Goal: Transaction & Acquisition: Purchase product/service

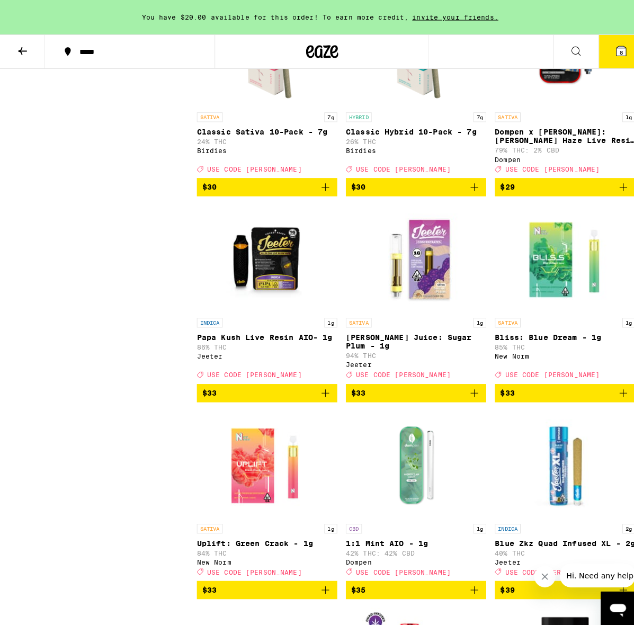
scroll to position [4836, 0]
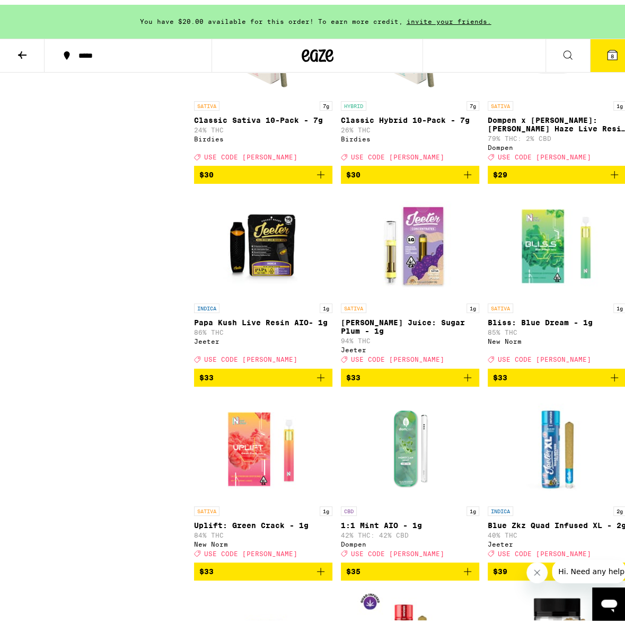
click at [607, 50] on icon at bounding box center [612, 50] width 13 height 13
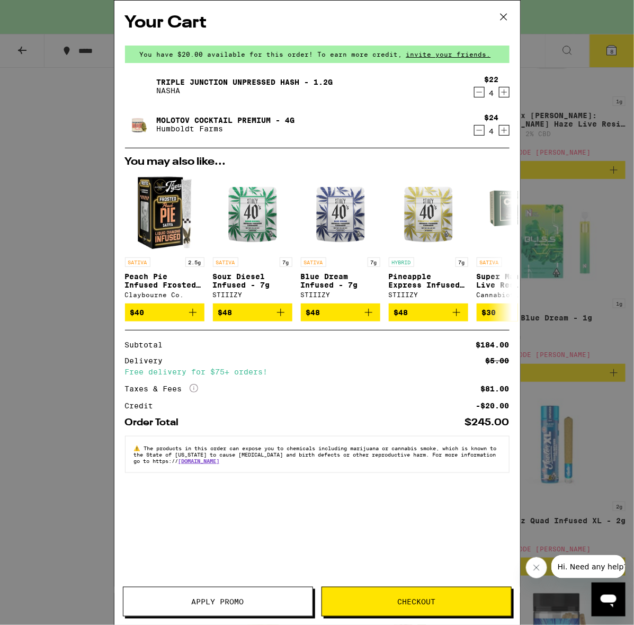
click at [478, 130] on icon "Decrement" at bounding box center [479, 130] width 6 height 0
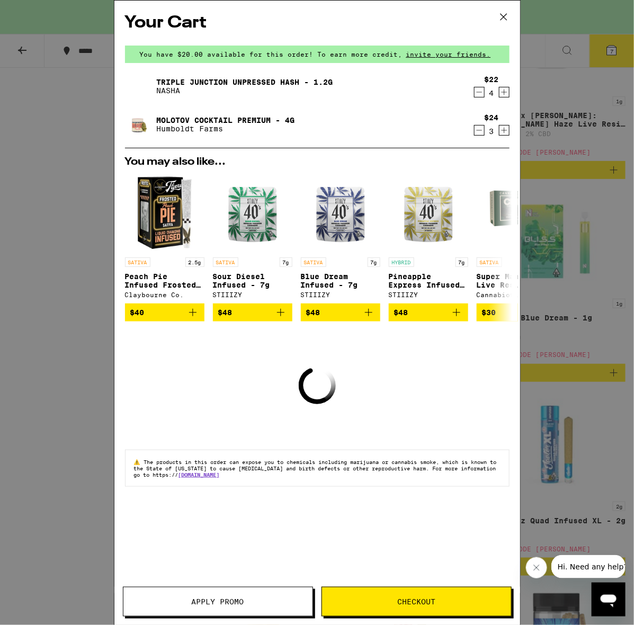
click at [481, 95] on icon "Decrement" at bounding box center [480, 92] width 10 height 13
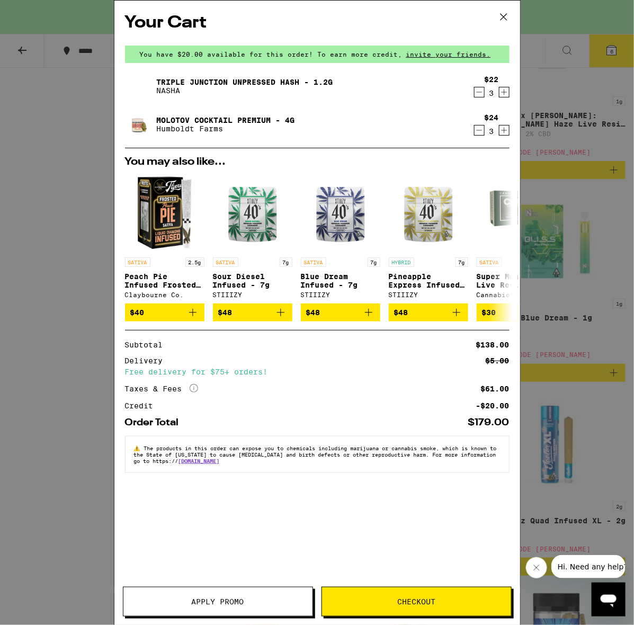
click at [208, 603] on span "Apply Promo" at bounding box center [218, 601] width 52 height 7
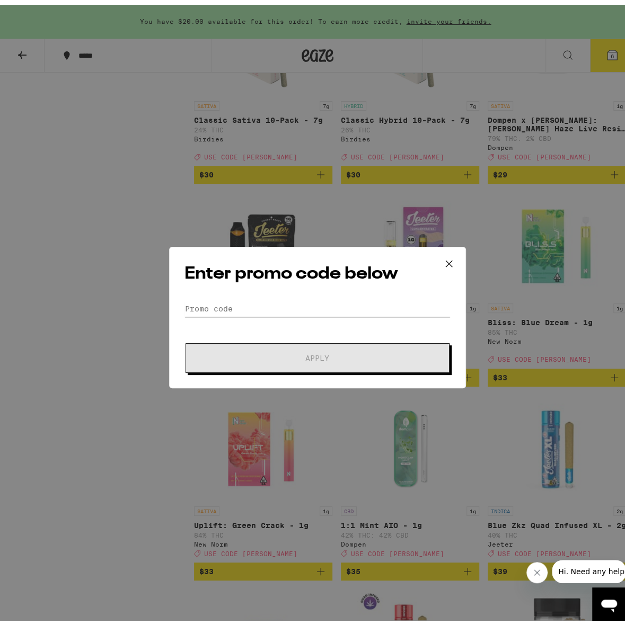
click at [240, 299] on input "Promo Code" at bounding box center [317, 304] width 266 height 16
click at [227, 303] on input "Promo Code" at bounding box center [317, 304] width 266 height 16
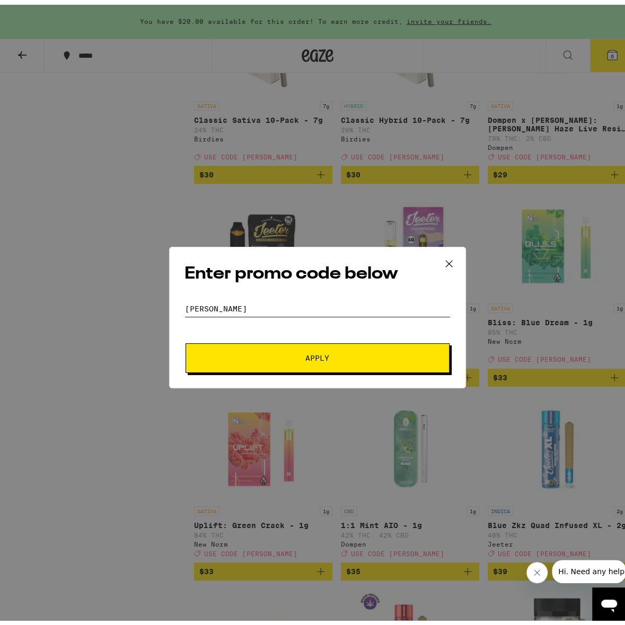
type input "[PERSON_NAME]"
click at [254, 352] on span "Apply" at bounding box center [317, 353] width 191 height 7
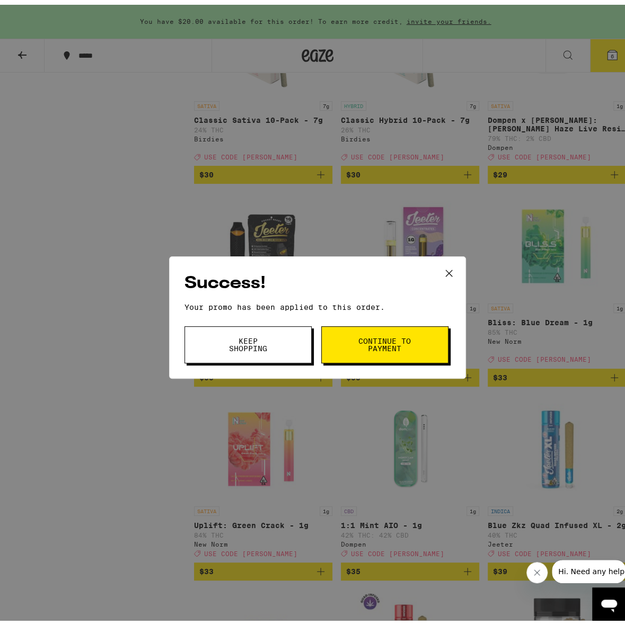
click at [251, 334] on span "Keep Shopping" at bounding box center [248, 340] width 54 height 15
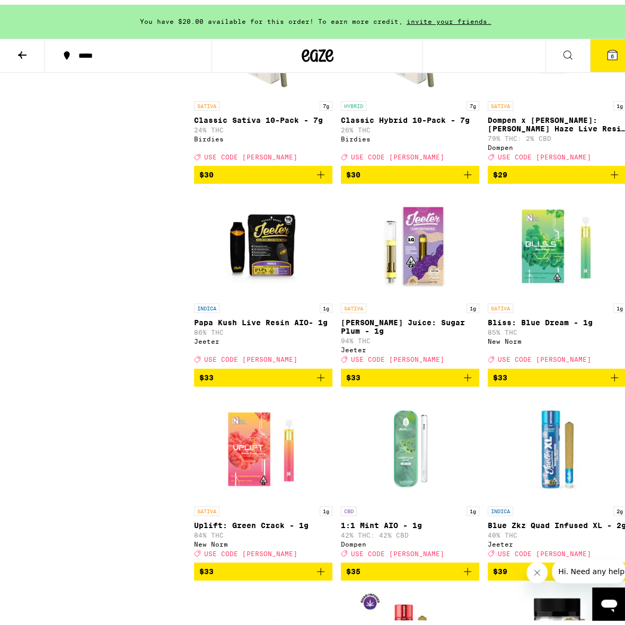
click at [608, 50] on icon at bounding box center [612, 50] width 13 height 13
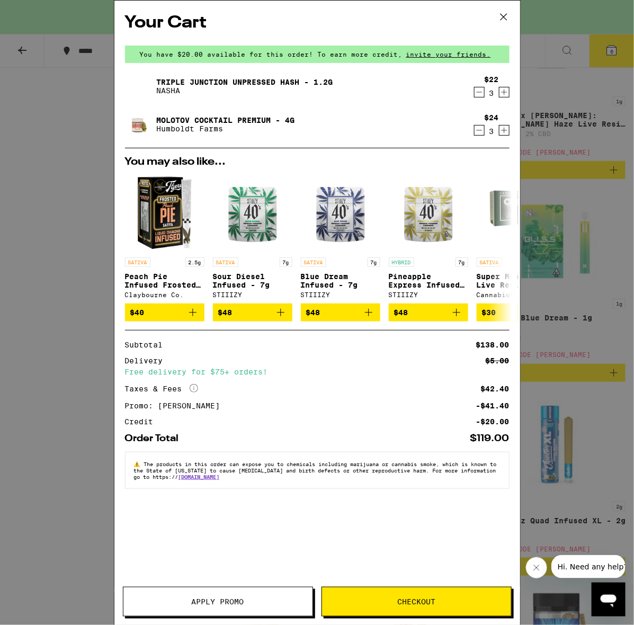
click at [504, 94] on icon "Increment" at bounding box center [504, 93] width 6 height 6
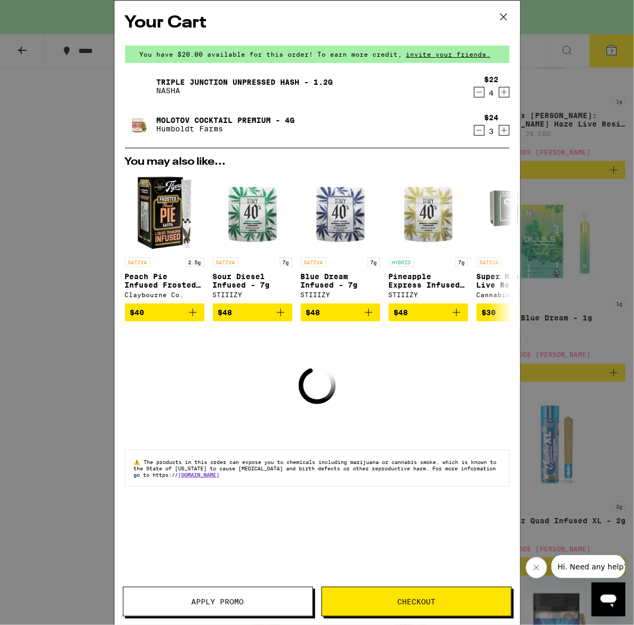
click at [508, 129] on icon "Increment" at bounding box center [505, 130] width 10 height 13
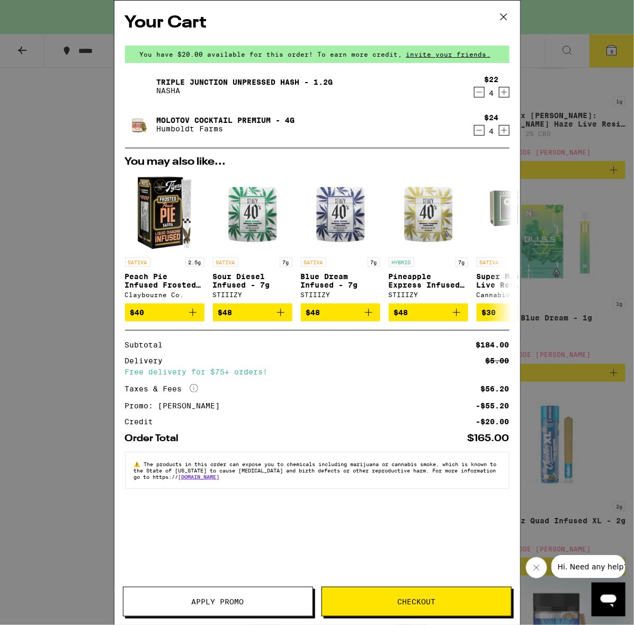
click at [502, 130] on icon "Increment" at bounding box center [505, 130] width 10 height 13
click at [508, 93] on icon "Increment" at bounding box center [505, 92] width 10 height 13
click at [467, 94] on div "Triple Junction Unpressed Hash - 1.2g NASHA" at bounding box center [297, 87] width 344 height 30
click at [480, 92] on icon "Decrement" at bounding box center [480, 92] width 10 height 13
